Goal: Task Accomplishment & Management: Complete application form

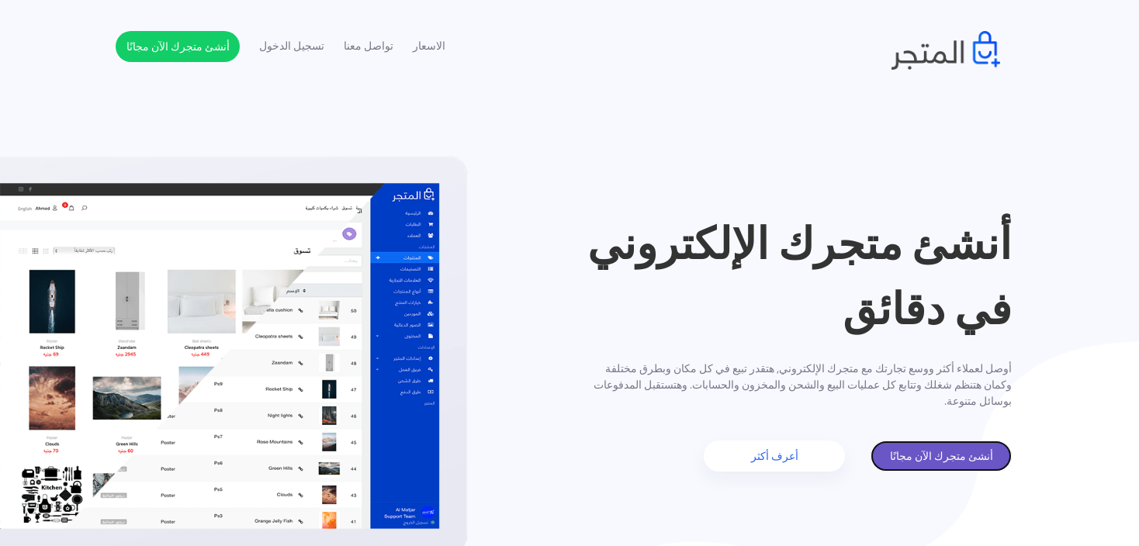
click at [983, 459] on link "أنشئ متجرك الآن مجانًا" at bounding box center [941, 456] width 141 height 31
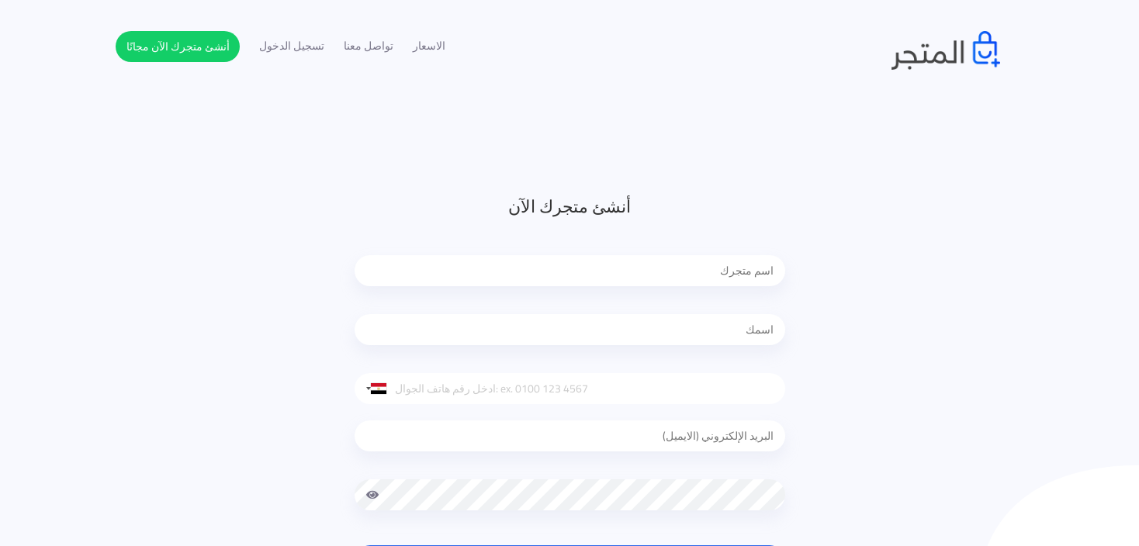
click at [715, 268] on input "text" at bounding box center [570, 270] width 431 height 31
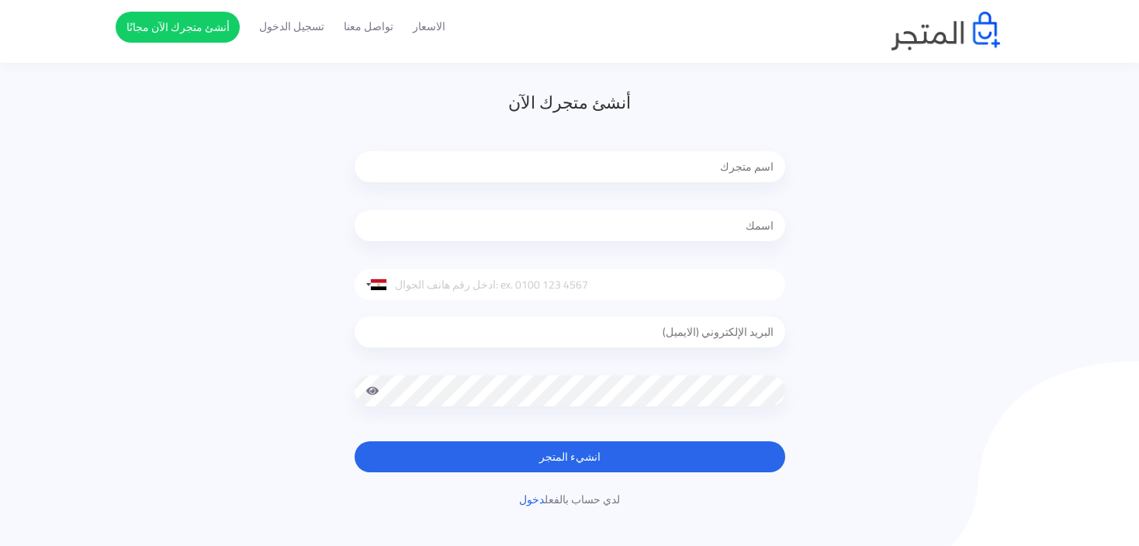
scroll to position [78, 0]
